Goal: Find specific page/section: Find specific page/section

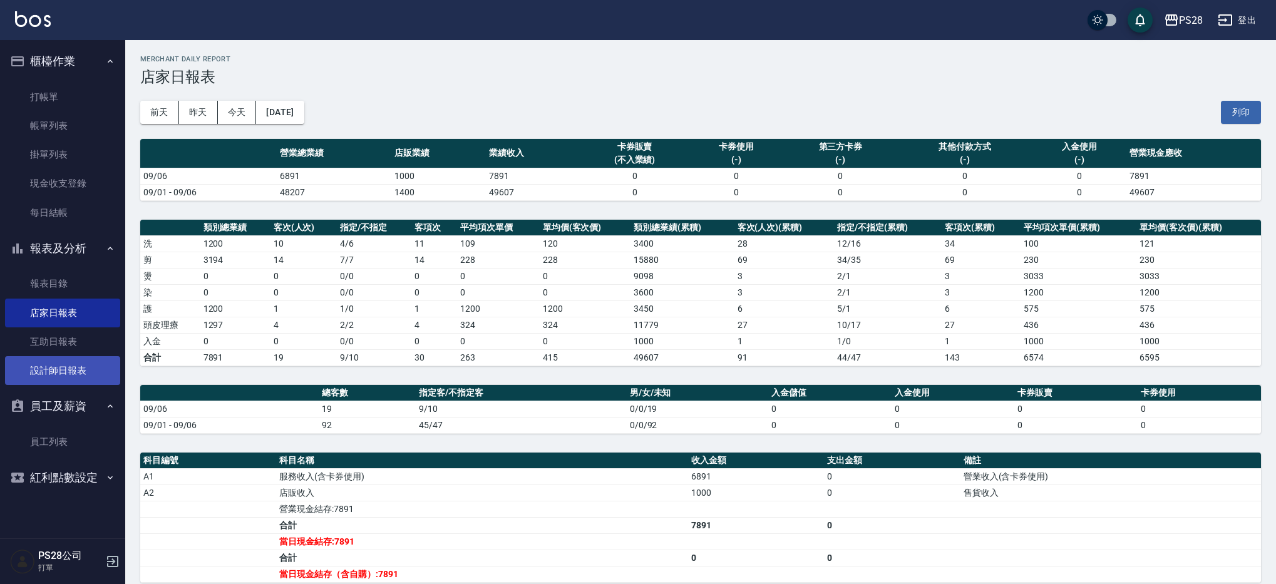
click at [53, 370] on link "設計師日報表" at bounding box center [62, 370] width 115 height 29
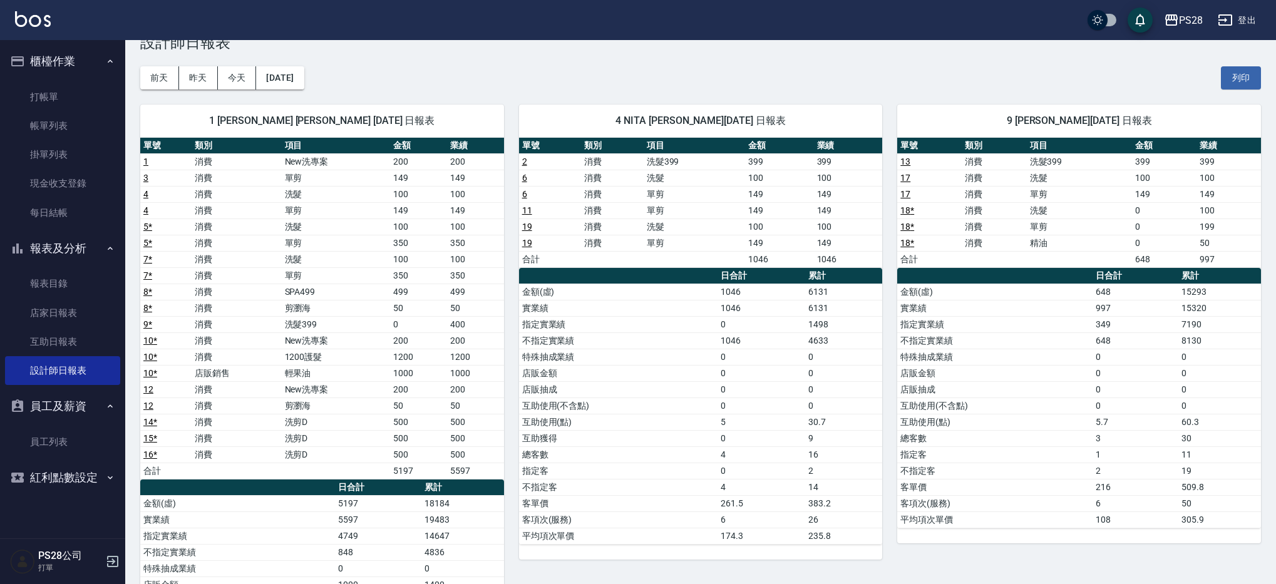
scroll to position [36, 0]
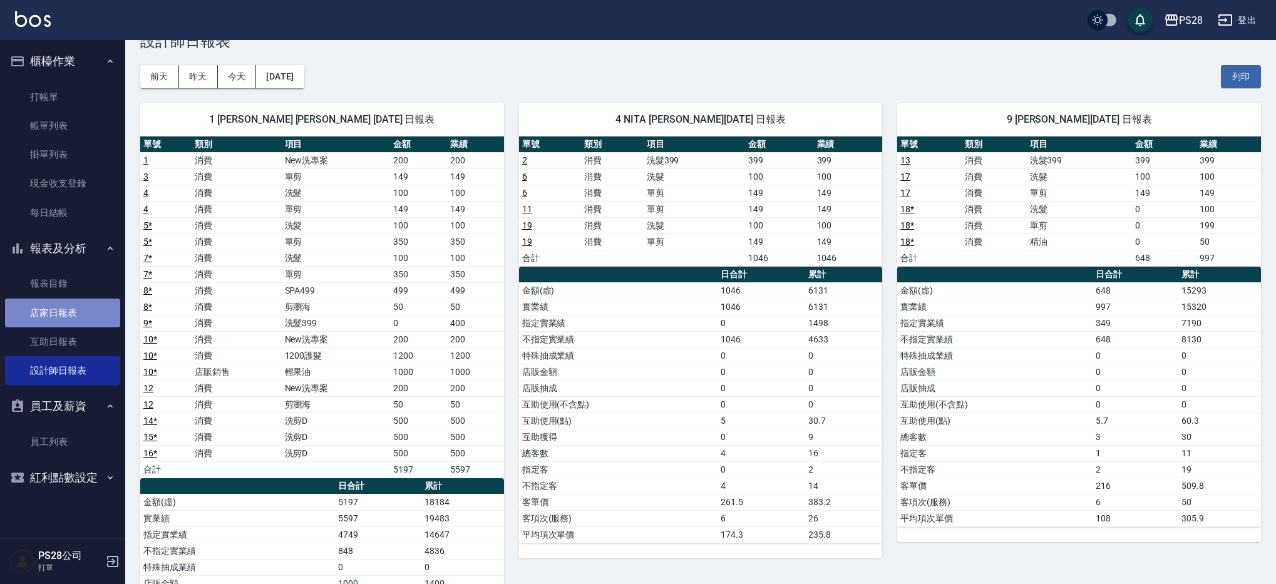
click at [43, 311] on link "店家日報表" at bounding box center [62, 313] width 115 height 29
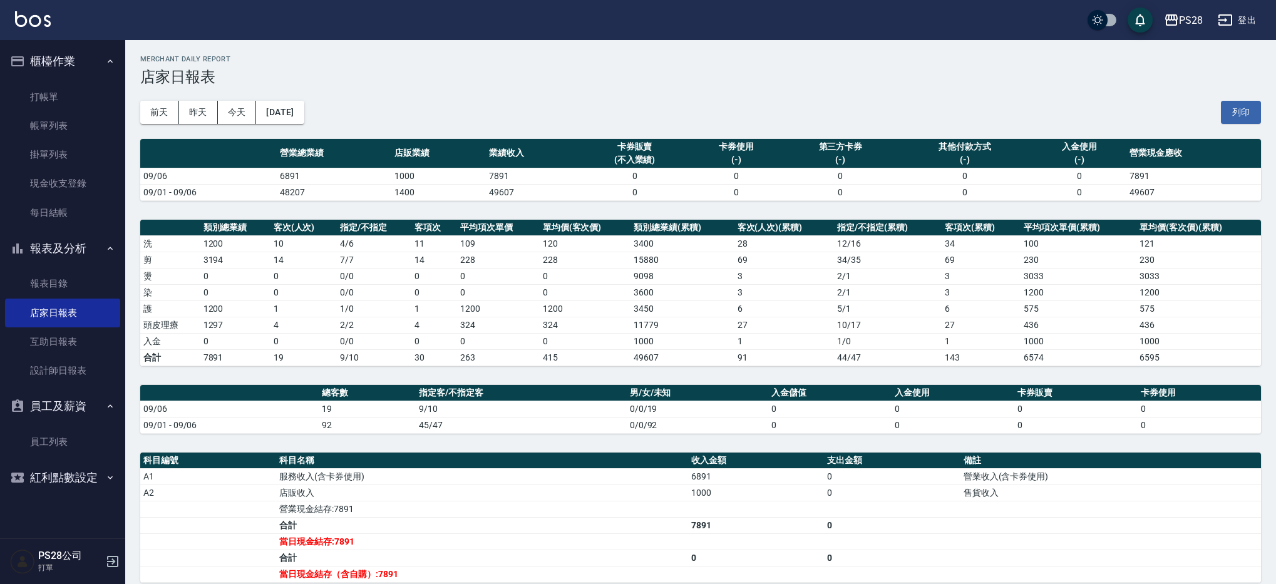
drag, startPoint x: 525, startPoint y: 299, endPoint x: 348, endPoint y: 106, distance: 261.6
click at [525, 299] on td "0" at bounding box center [498, 292] width 83 height 16
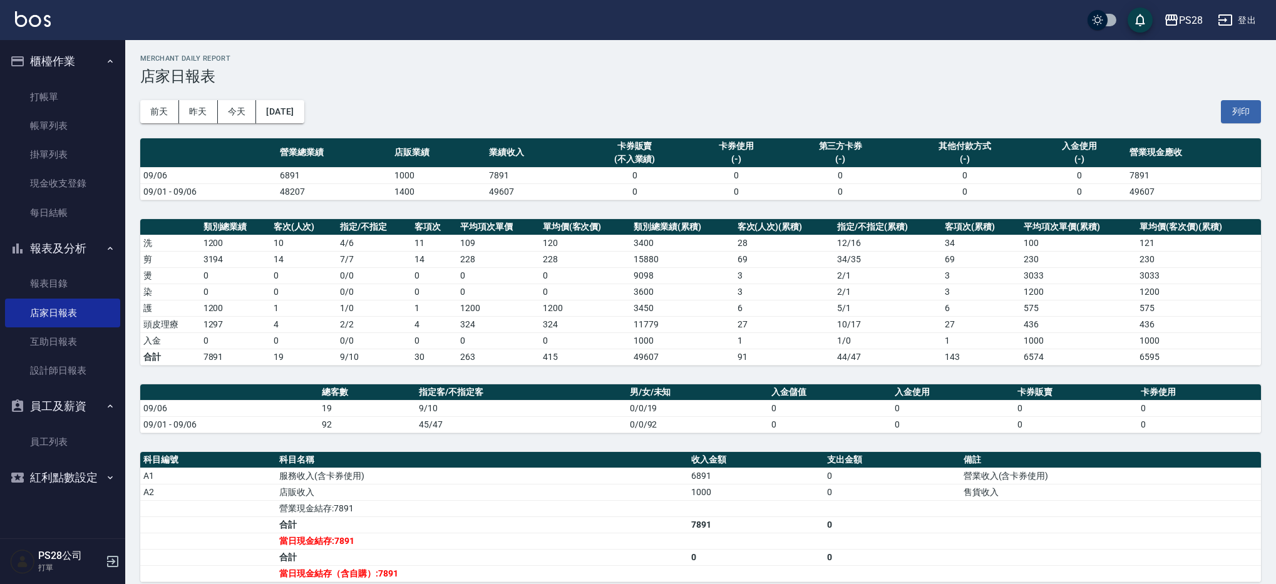
scroll to position [2, 0]
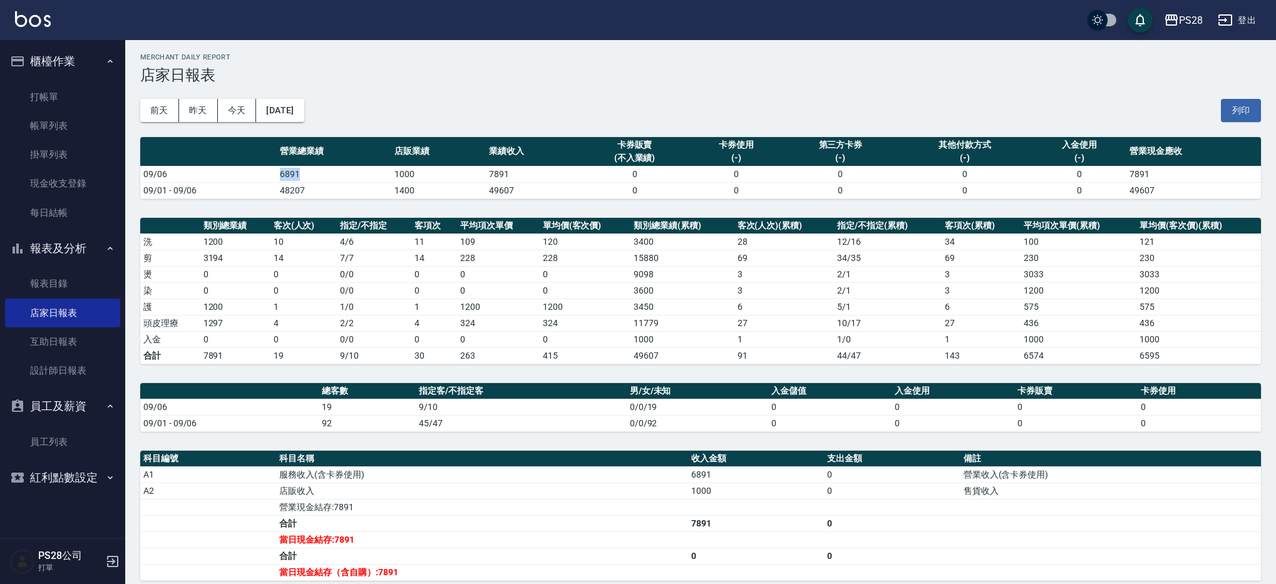
drag, startPoint x: 274, startPoint y: 178, endPoint x: 316, endPoint y: 177, distance: 42.0
click at [301, 177] on tr "09/06 6891 1000 7891 0 0 0 0 0 7891" at bounding box center [700, 174] width 1121 height 16
click at [317, 177] on td "6891" at bounding box center [334, 174] width 115 height 16
drag, startPoint x: 318, startPoint y: 177, endPoint x: 297, endPoint y: 182, distance: 21.7
click at [299, 177] on td "6891" at bounding box center [334, 174] width 115 height 16
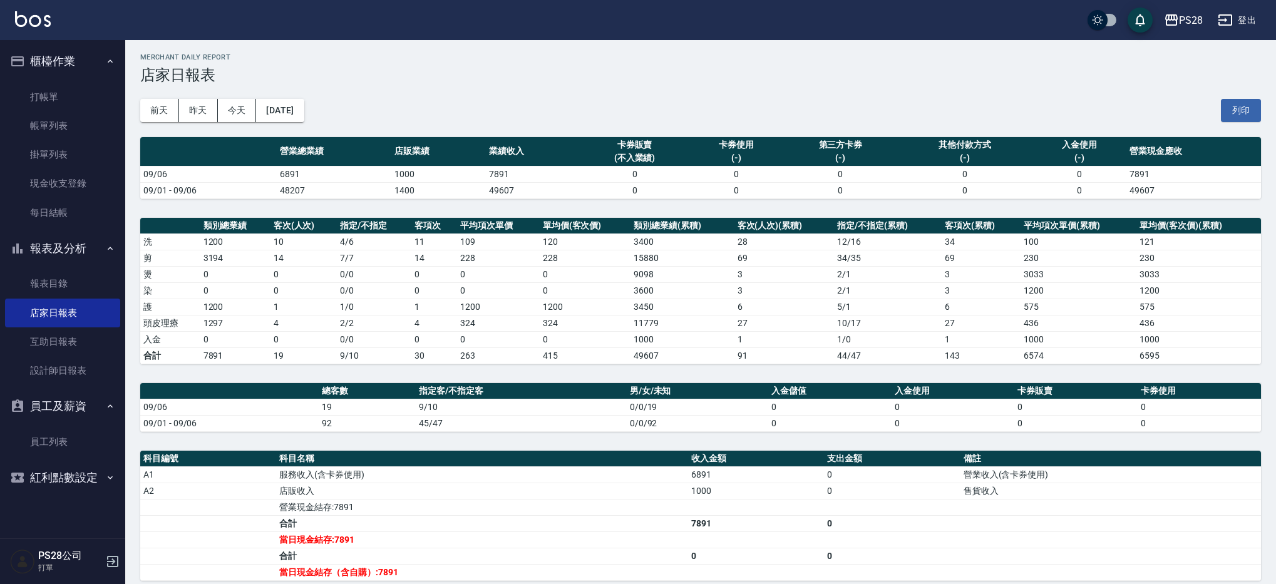
scroll to position [0, 0]
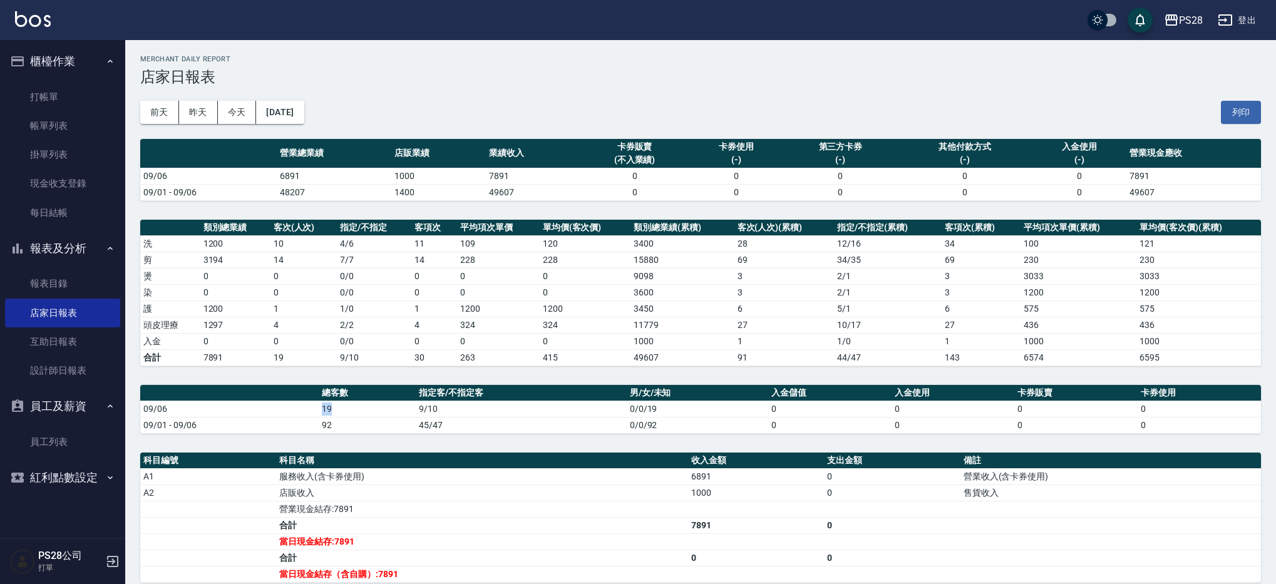
drag, startPoint x: 311, startPoint y: 413, endPoint x: 353, endPoint y: 408, distance: 43.0
click at [349, 410] on tr "09/06 19 9/10 0/0/19 0 0 0 0" at bounding box center [700, 409] width 1121 height 16
drag, startPoint x: 430, startPoint y: 411, endPoint x: 466, endPoint y: 410, distance: 35.7
click at [443, 411] on td "9/10" at bounding box center [521, 409] width 211 height 16
click at [472, 410] on td "9/10" at bounding box center [521, 409] width 211 height 16
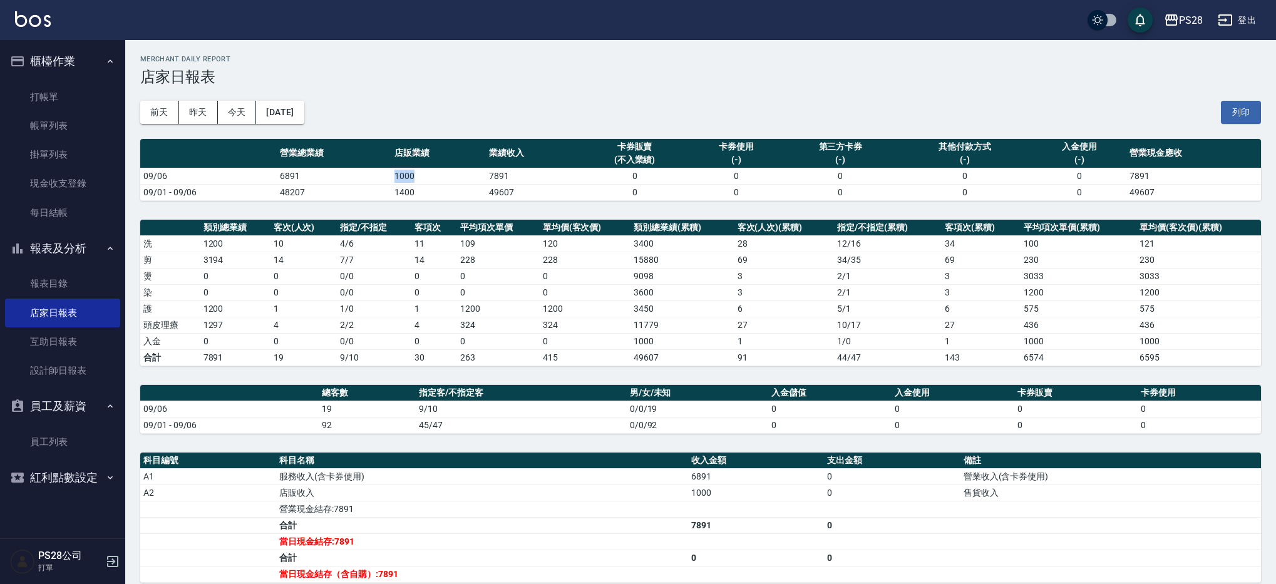
drag, startPoint x: 385, startPoint y: 179, endPoint x: 455, endPoint y: 211, distance: 76.5
click at [438, 175] on tr "09/06 6891 1000 7891 0 0 0 0 0 7891" at bounding box center [700, 176] width 1121 height 16
drag, startPoint x: 455, startPoint y: 212, endPoint x: 451, endPoint y: 314, distance: 102.8
click at [455, 214] on div "PS28 [DATE] 店家日報表 列印時間： [DATE][PHONE_NUMBER]:34 Merchant Daily Report 店家日報表 [DA…" at bounding box center [700, 393] width 1151 height 706
drag, startPoint x: 318, startPoint y: 329, endPoint x: 291, endPoint y: 333, distance: 27.2
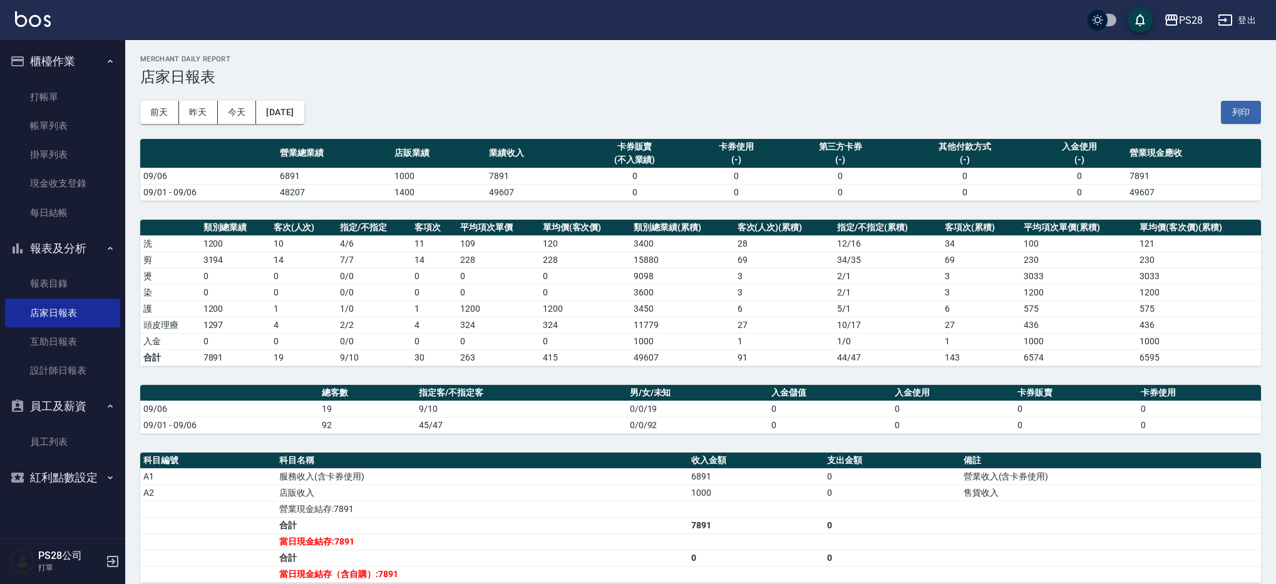
click at [318, 329] on td "4" at bounding box center [304, 325] width 66 height 16
click at [290, 333] on td "0" at bounding box center [304, 341] width 66 height 16
drag, startPoint x: 265, startPoint y: 343, endPoint x: 295, endPoint y: 340, distance: 30.2
click at [295, 340] on tr "入金 0 0 0 / 0 0 0 0 1000 1 1 / 0 1 1000 1000" at bounding box center [700, 341] width 1121 height 16
drag, startPoint x: 478, startPoint y: 339, endPoint x: 418, endPoint y: 341, distance: 59.5
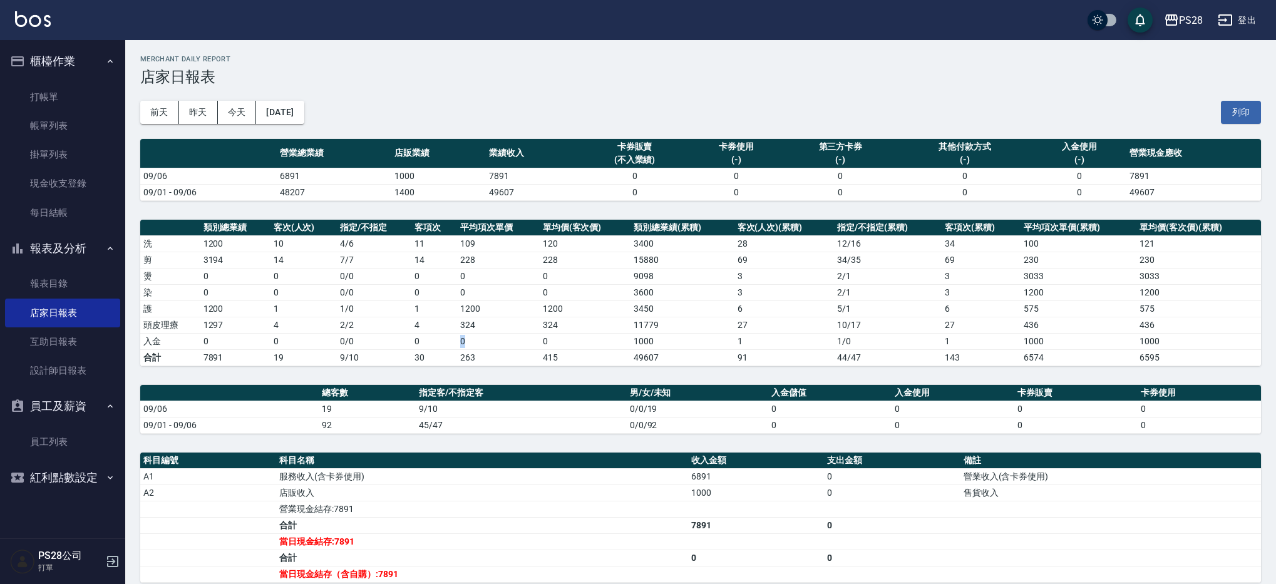
click at [418, 341] on tr "入金 0 0 0 / 0 0 0 0 1000 1 1 / 0 1 1000 1000" at bounding box center [700, 341] width 1121 height 16
click at [32, 336] on link "互助日報表" at bounding box center [62, 342] width 115 height 29
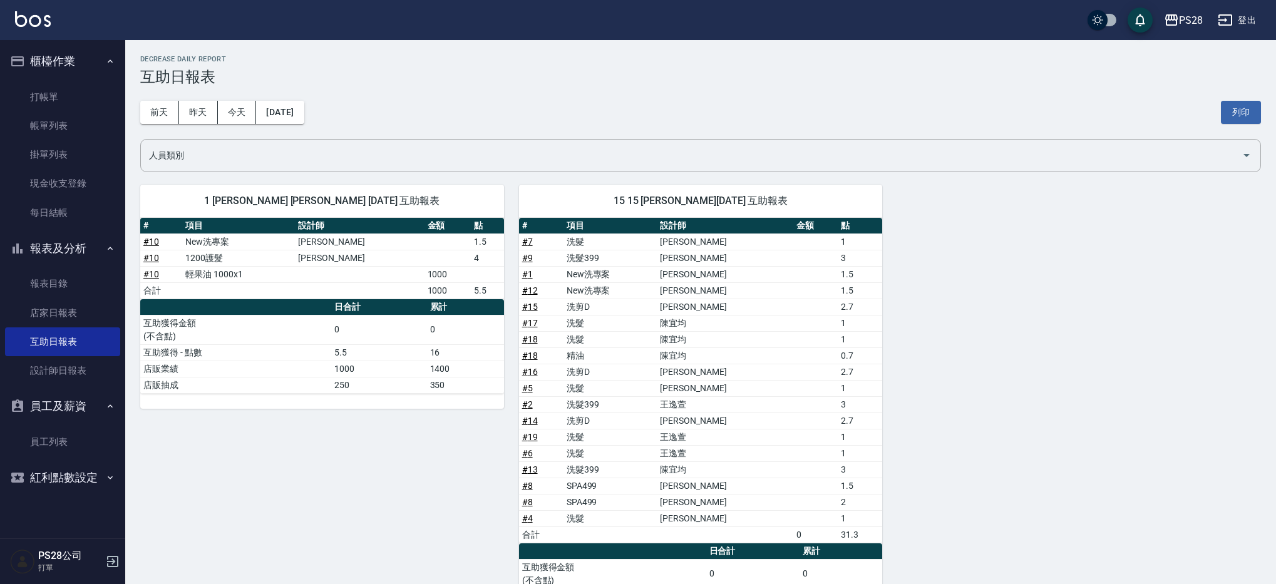
scroll to position [83, 0]
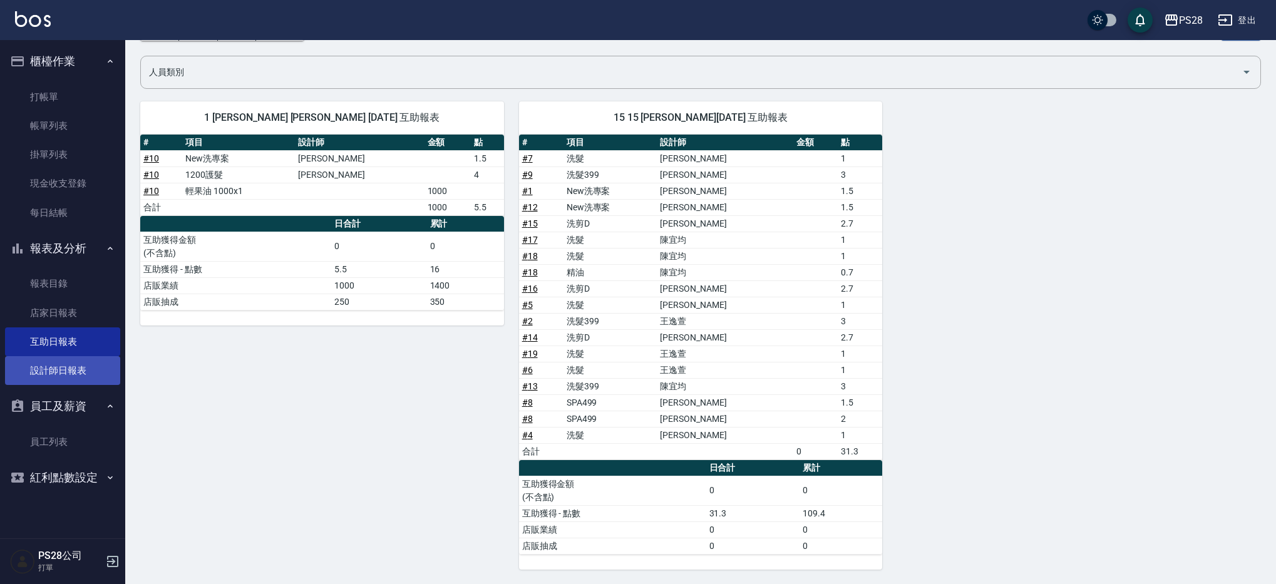
click at [52, 372] on link "設計師日報表" at bounding box center [62, 370] width 115 height 29
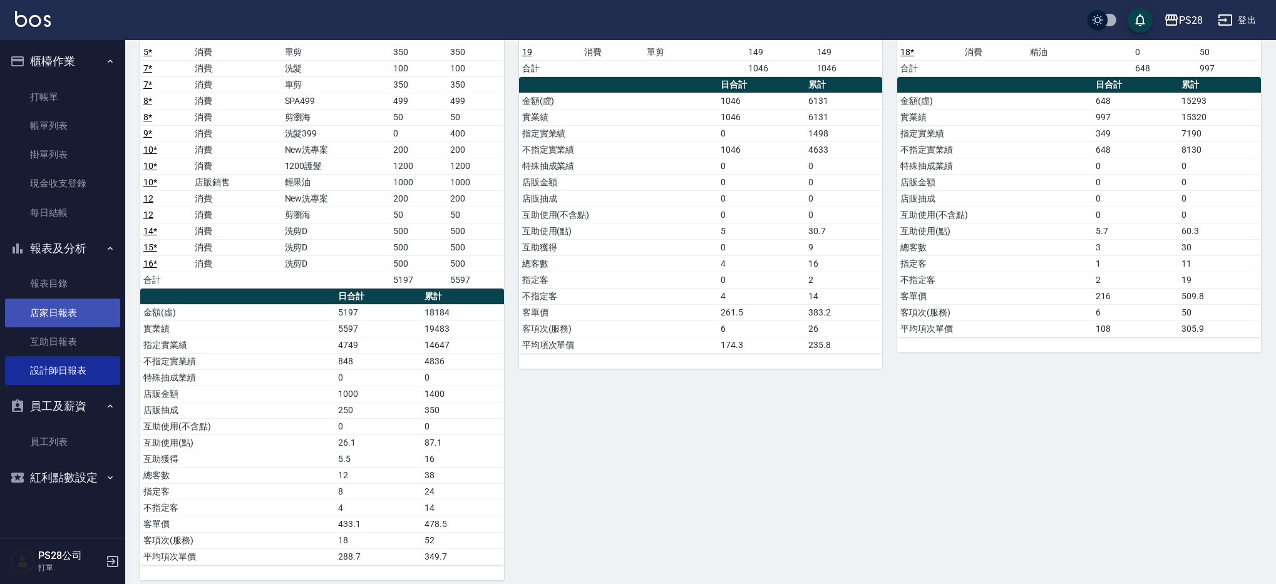
scroll to position [227, 0]
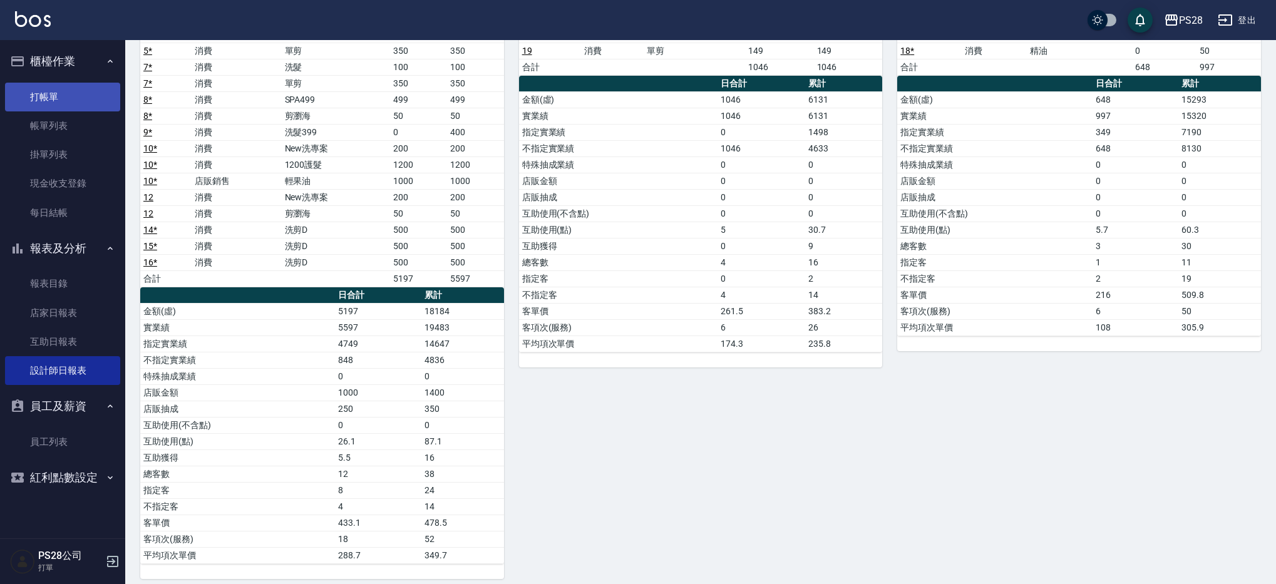
click at [66, 93] on link "打帳單" at bounding box center [62, 97] width 115 height 29
